Goal: Task Accomplishment & Management: Manage account settings

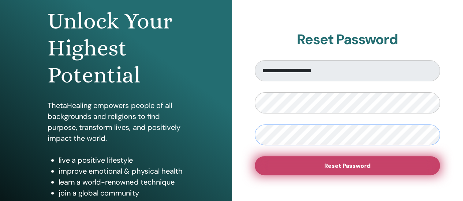
scroll to position [73, 0]
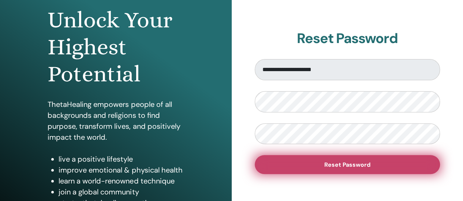
click at [364, 165] on span "Reset Password" at bounding box center [347, 165] width 46 height 8
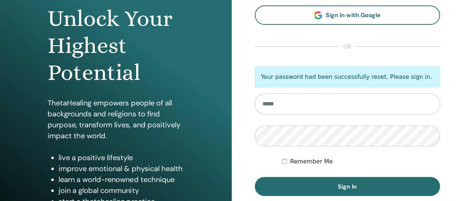
scroll to position [75, 0]
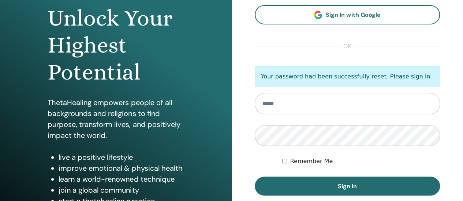
click at [272, 105] on input "email" at bounding box center [347, 103] width 185 height 21
type input "**********"
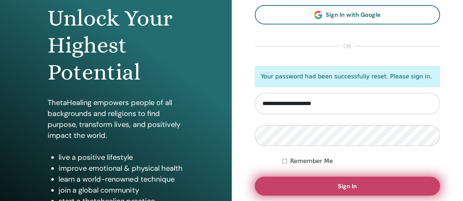
click at [356, 186] on button "Sign In" at bounding box center [347, 186] width 185 height 19
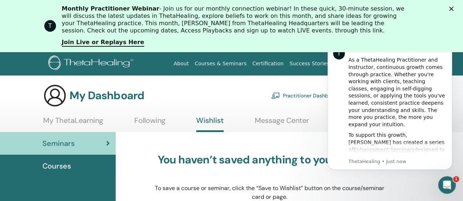
click at [453, 10] on icon "Close" at bounding box center [451, 9] width 4 height 4
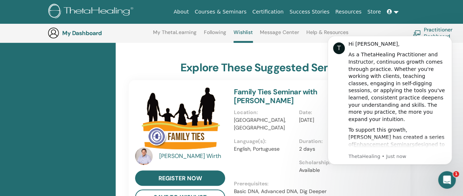
scroll to position [165, 0]
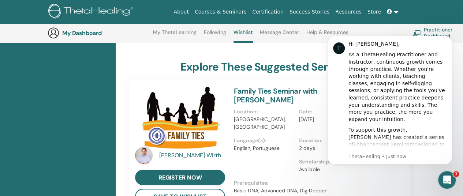
click at [408, 183] on div "Matthias Wirth register now save to wishlist Family Ties Seminar with Matthias …" at bounding box center [269, 145] width 292 height 132
click at [451, 37] on icon "Dismiss notification" at bounding box center [450, 38] width 4 height 4
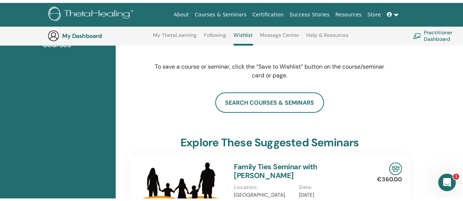
scroll to position [0, 0]
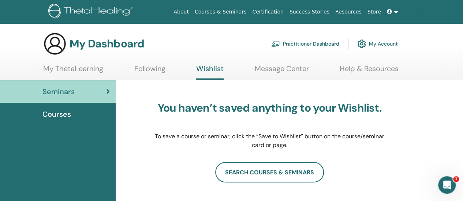
click at [380, 44] on link "My Account" at bounding box center [377, 44] width 41 height 16
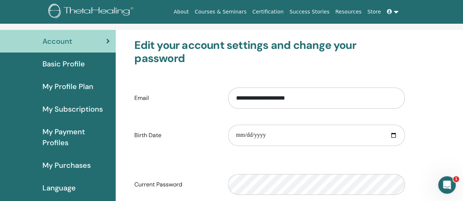
scroll to position [37, 0]
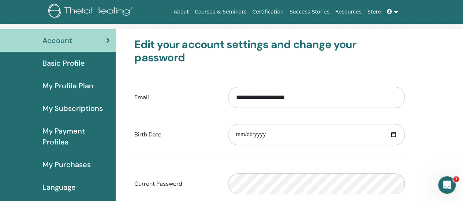
click at [69, 164] on span "My Purchases" at bounding box center [66, 164] width 48 height 11
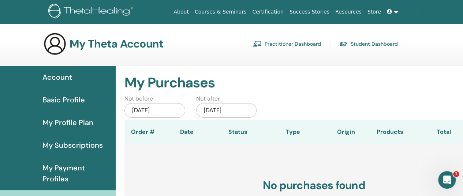
click at [62, 74] on span "Account" at bounding box center [57, 77] width 30 height 11
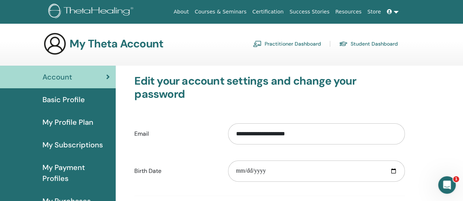
click at [66, 99] on span "Basic Profile" at bounding box center [63, 99] width 42 height 11
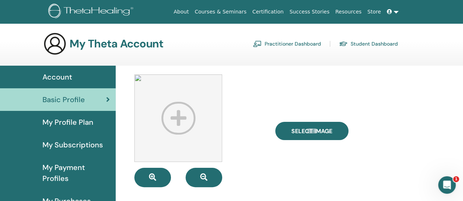
click at [61, 122] on span "My Profile Plan" at bounding box center [67, 122] width 51 height 11
